Goal: Task Accomplishment & Management: Manage account settings

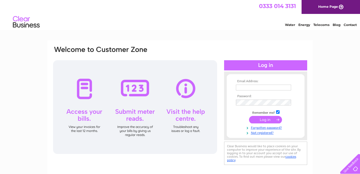
click at [257, 88] on input "text" at bounding box center [263, 88] width 55 height 6
type input "foelcwan@tiscali.co.uk"
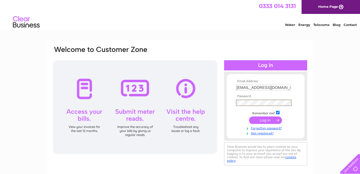
click at [268, 120] on input "submit" at bounding box center [265, 121] width 33 height 8
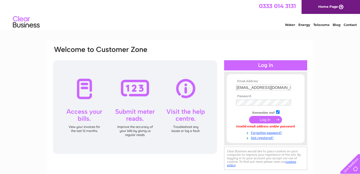
click at [265, 119] on input "submit" at bounding box center [265, 120] width 33 height 8
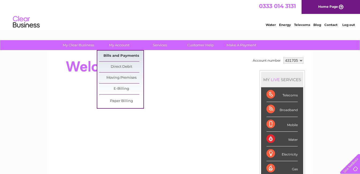
click at [126, 54] on link "Bills and Payments" at bounding box center [121, 56] width 44 height 11
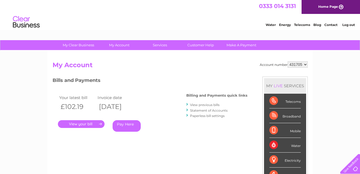
click at [82, 124] on link "." at bounding box center [81, 124] width 47 height 8
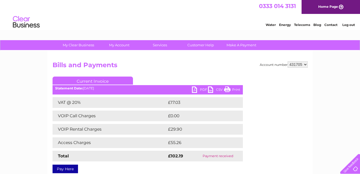
click at [232, 90] on link "Print" at bounding box center [232, 91] width 16 height 8
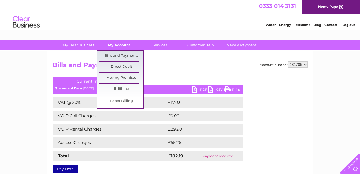
click at [121, 45] on link "My Account" at bounding box center [119, 45] width 44 height 10
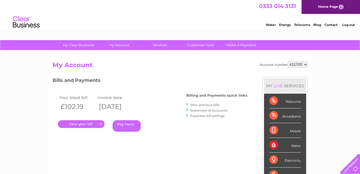
click at [196, 104] on link "View previous bills" at bounding box center [205, 105] width 30 height 4
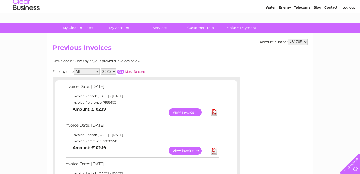
scroll to position [27, 0]
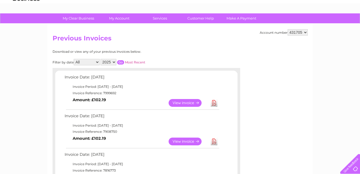
click at [183, 142] on link "View" at bounding box center [188, 142] width 39 height 8
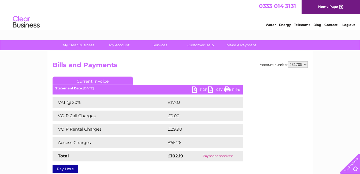
click at [227, 89] on link "Print" at bounding box center [232, 91] width 16 height 8
